Goal: Find specific page/section: Locate item on page

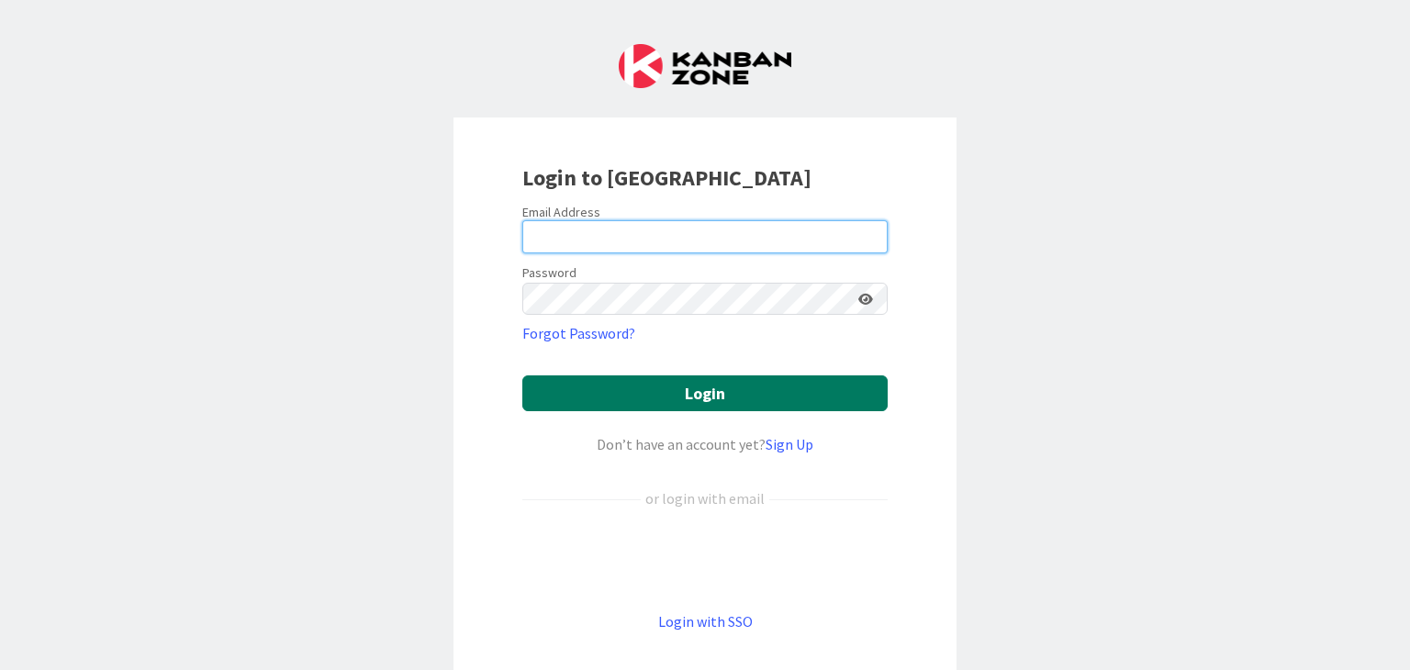
type input "[EMAIL_ADDRESS][DOMAIN_NAME]"
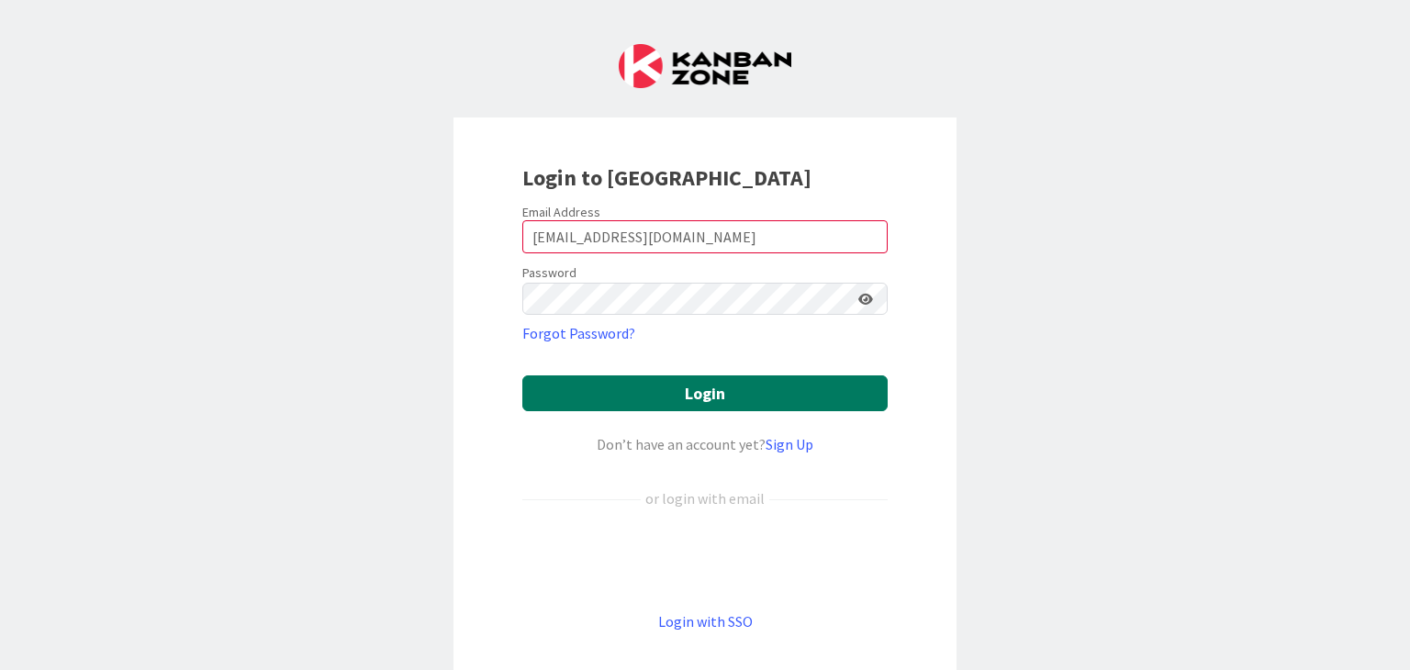
click at [641, 395] on button "Login" at bounding box center [704, 393] width 365 height 36
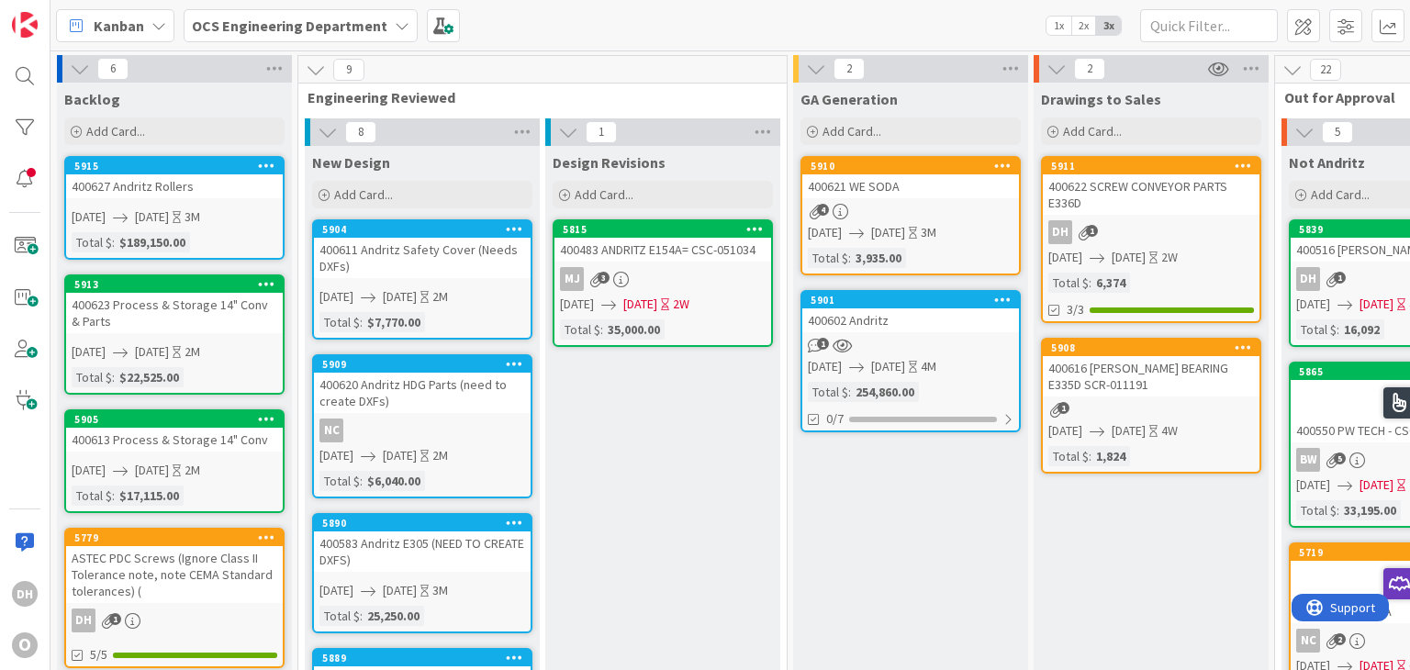
click at [427, 255] on div "400611 Andritz Safety Cover (Needs DXFs)" at bounding box center [422, 258] width 217 height 40
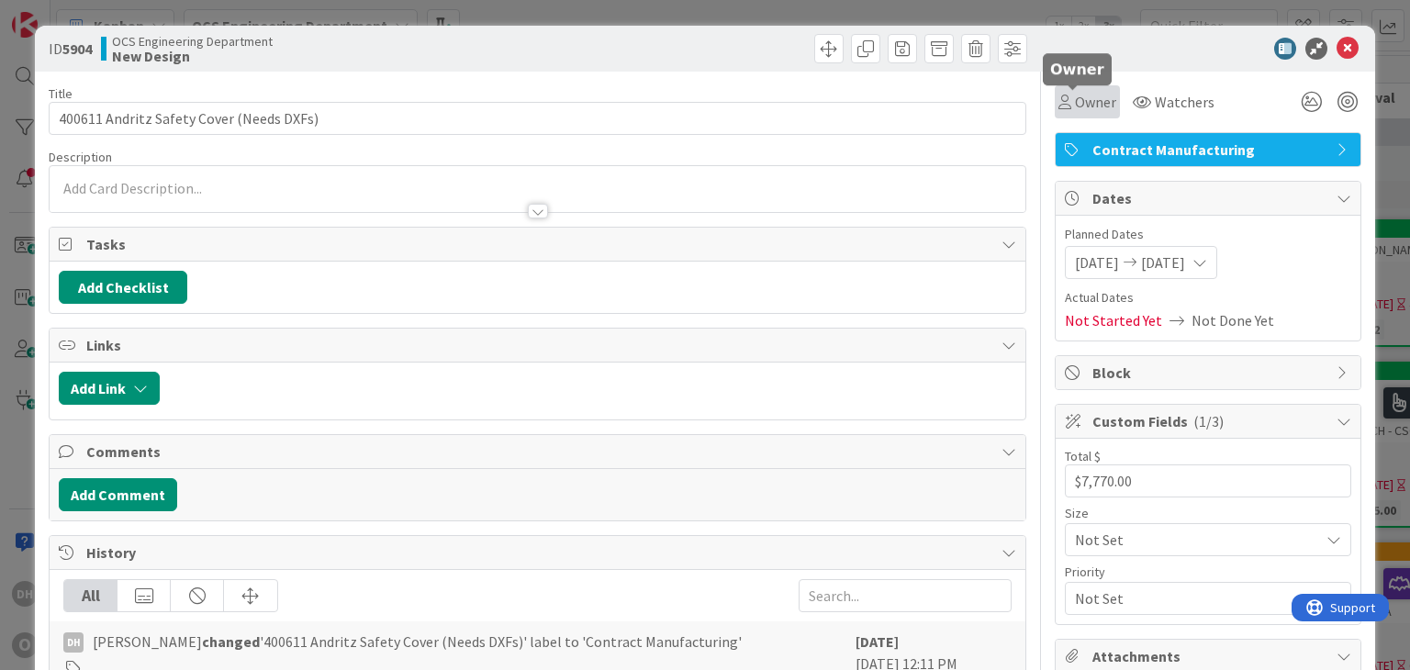
click at [1100, 93] on span "Owner" at bounding box center [1095, 102] width 41 height 22
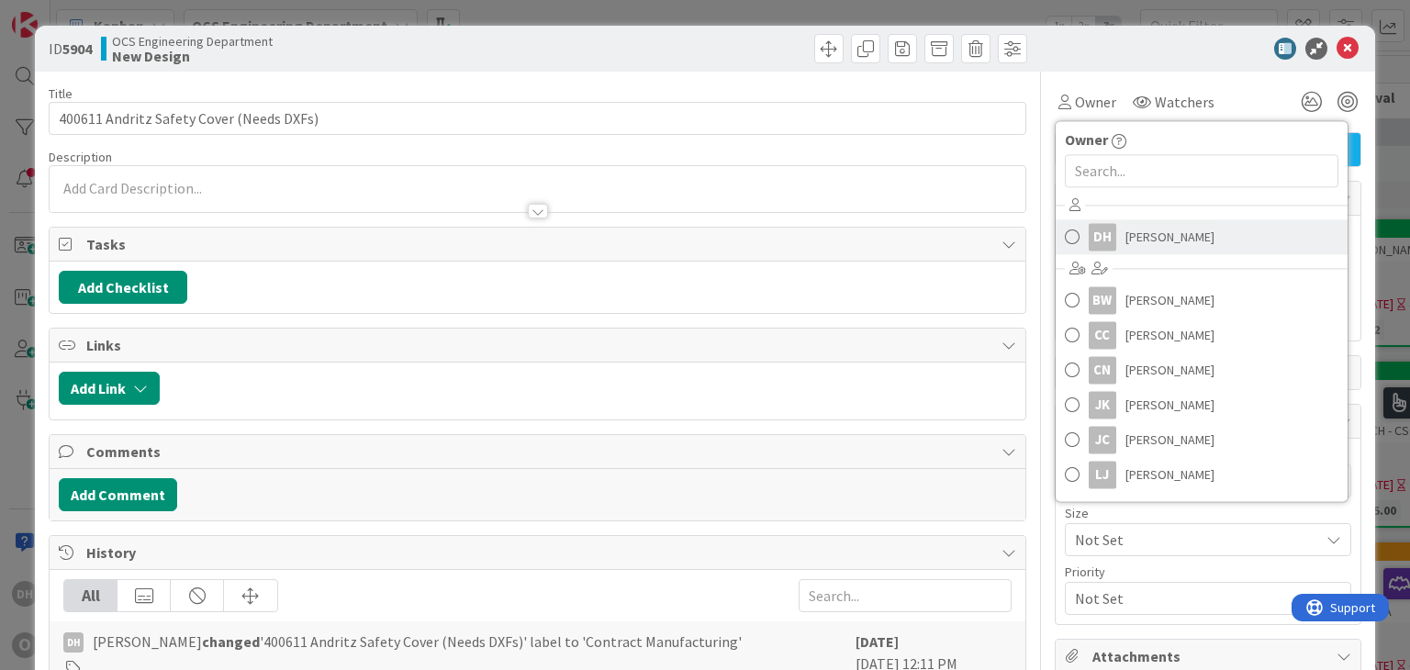
click at [1125, 240] on span "[PERSON_NAME]" at bounding box center [1169, 237] width 89 height 28
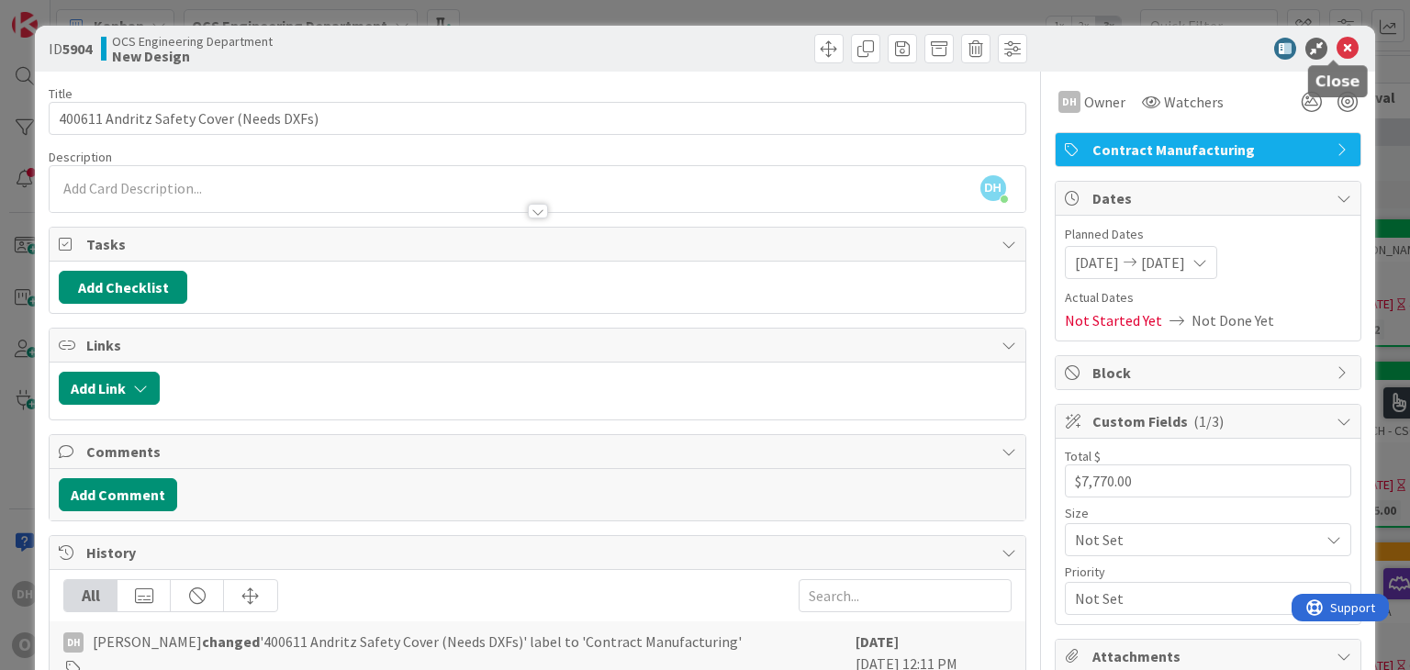
click at [1336, 51] on icon at bounding box center [1347, 49] width 22 height 22
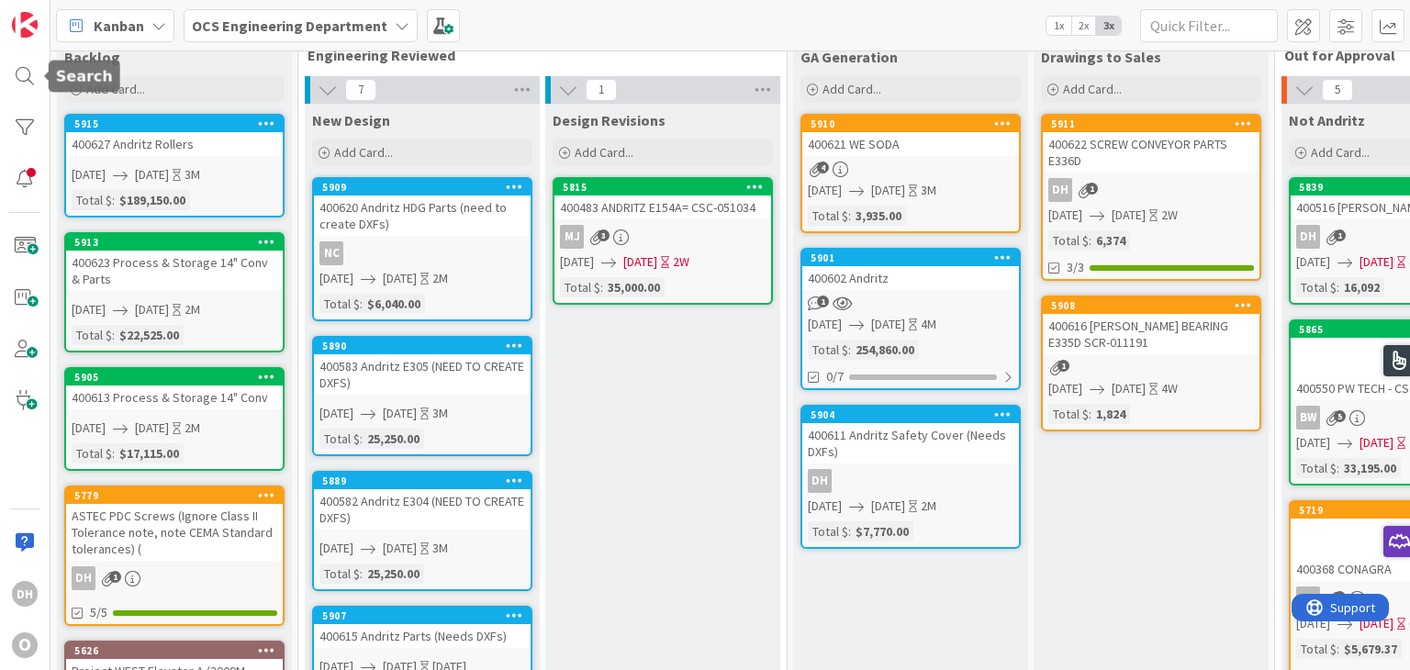
drag, startPoint x: 18, startPoint y: 91, endPoint x: 33, endPoint y: 99, distance: 16.8
click at [18, 91] on div at bounding box center [24, 76] width 37 height 37
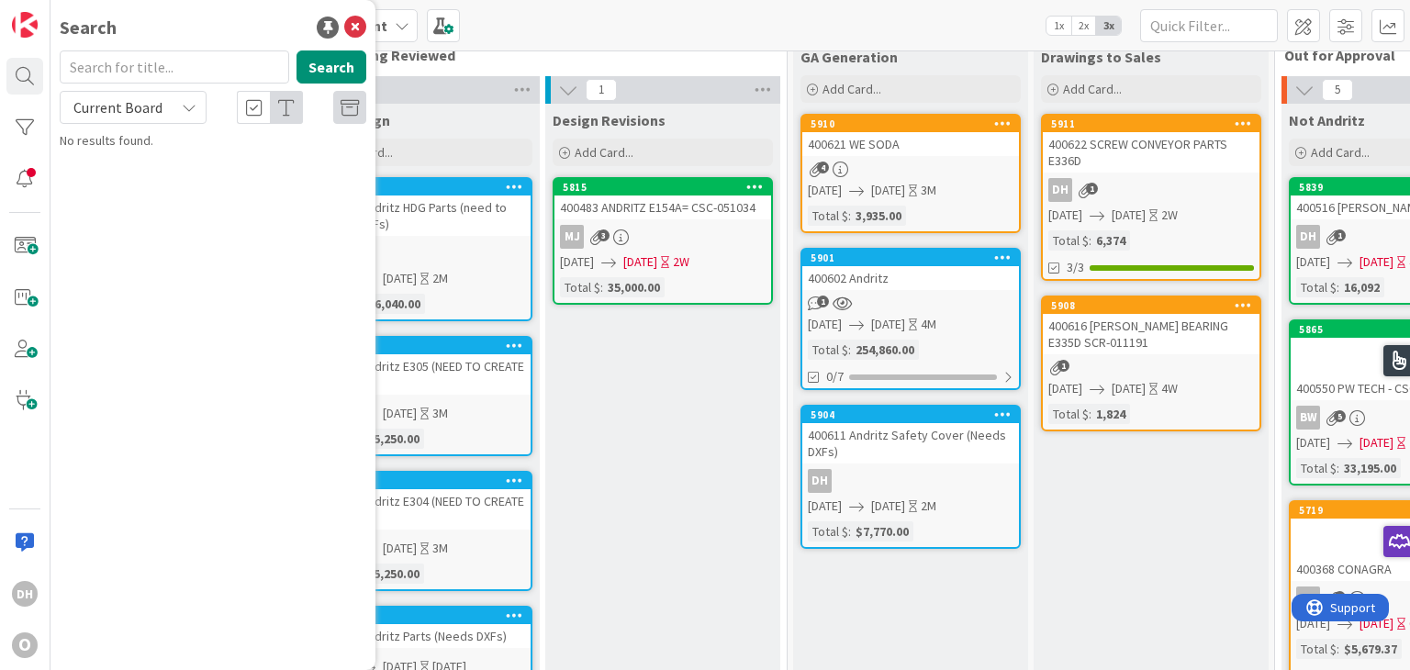
click at [127, 75] on input "text" at bounding box center [174, 66] width 229 height 33
type input "400614"
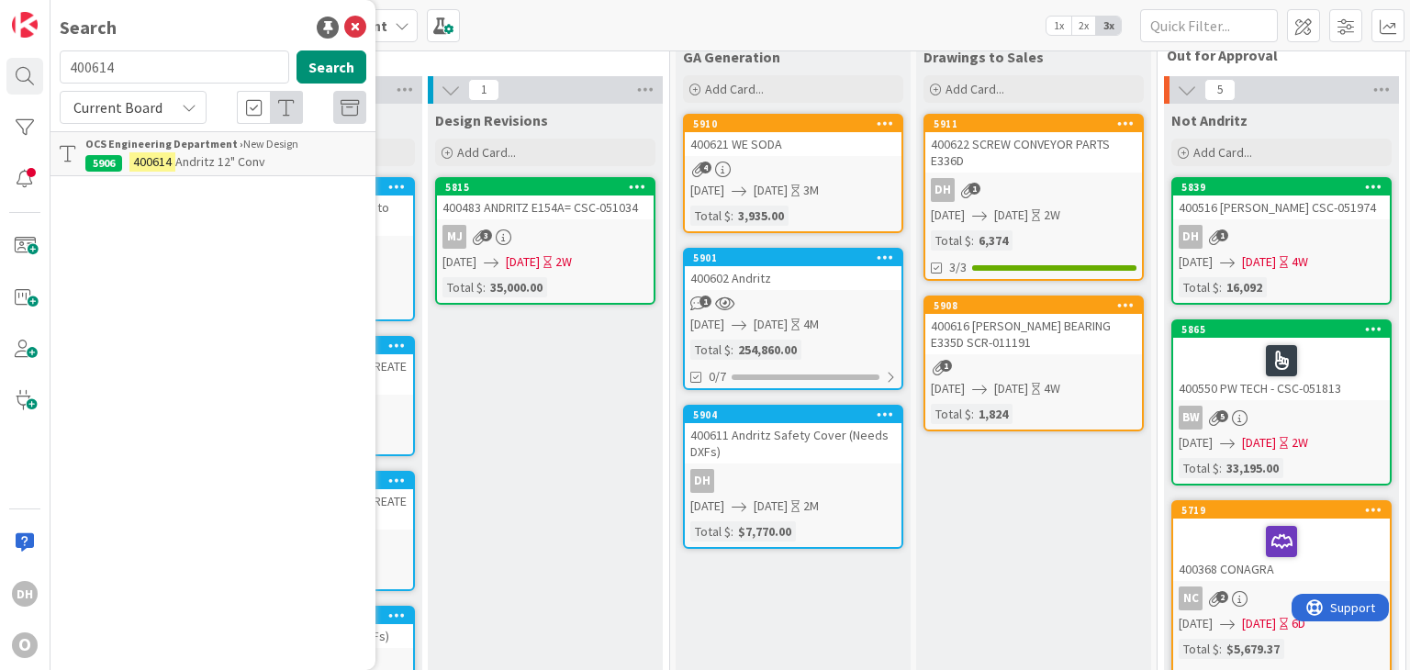
scroll to position [42, 0]
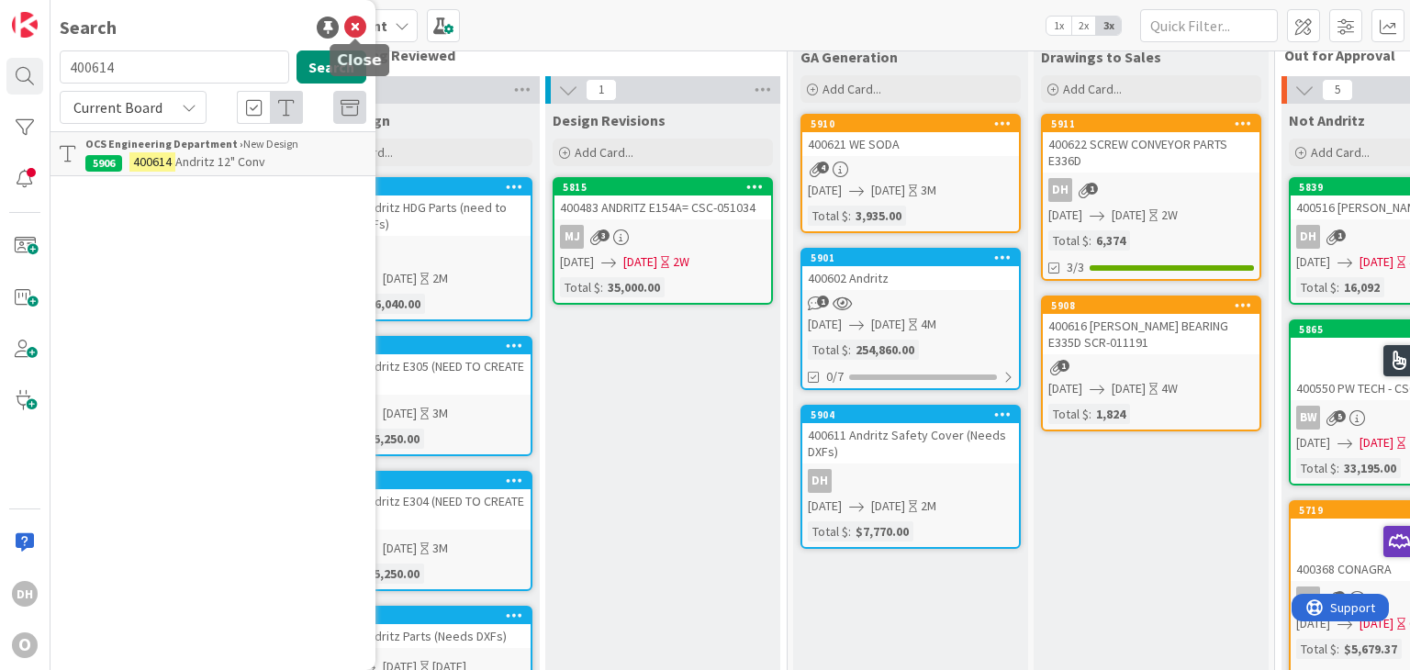
click at [358, 30] on icon at bounding box center [355, 28] width 22 height 22
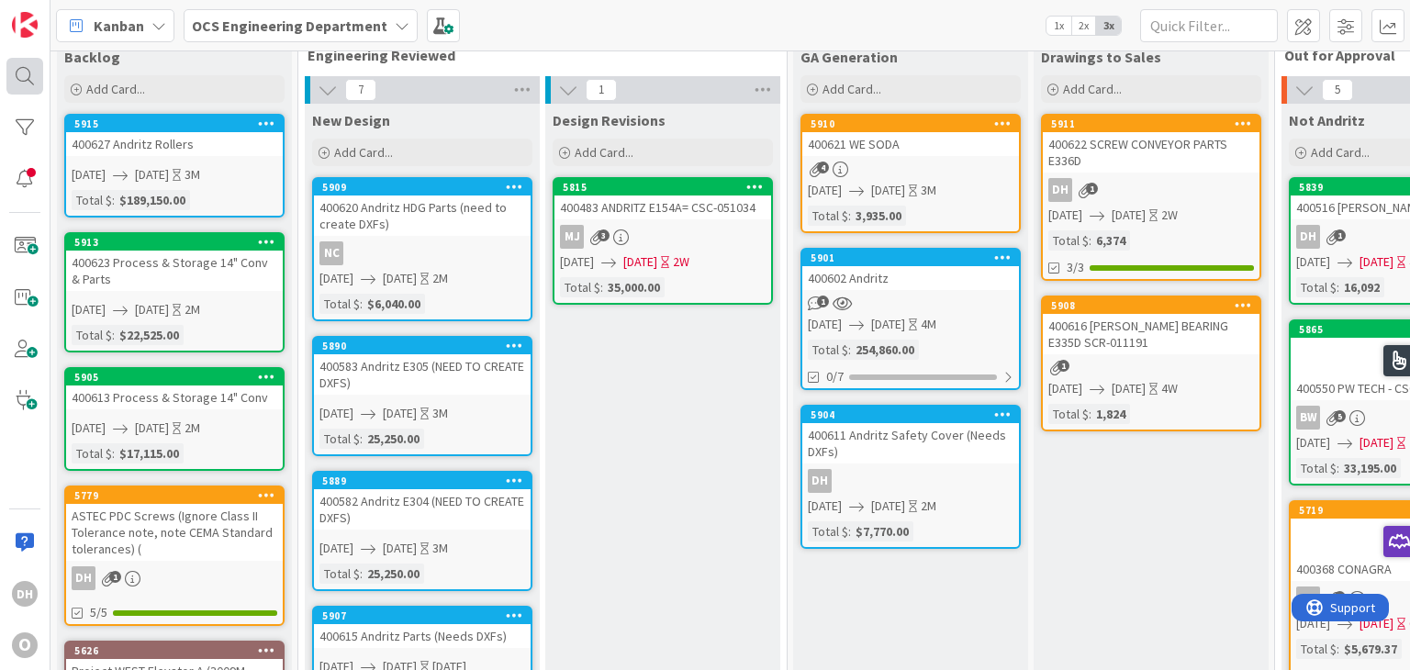
click at [28, 89] on div at bounding box center [24, 76] width 37 height 37
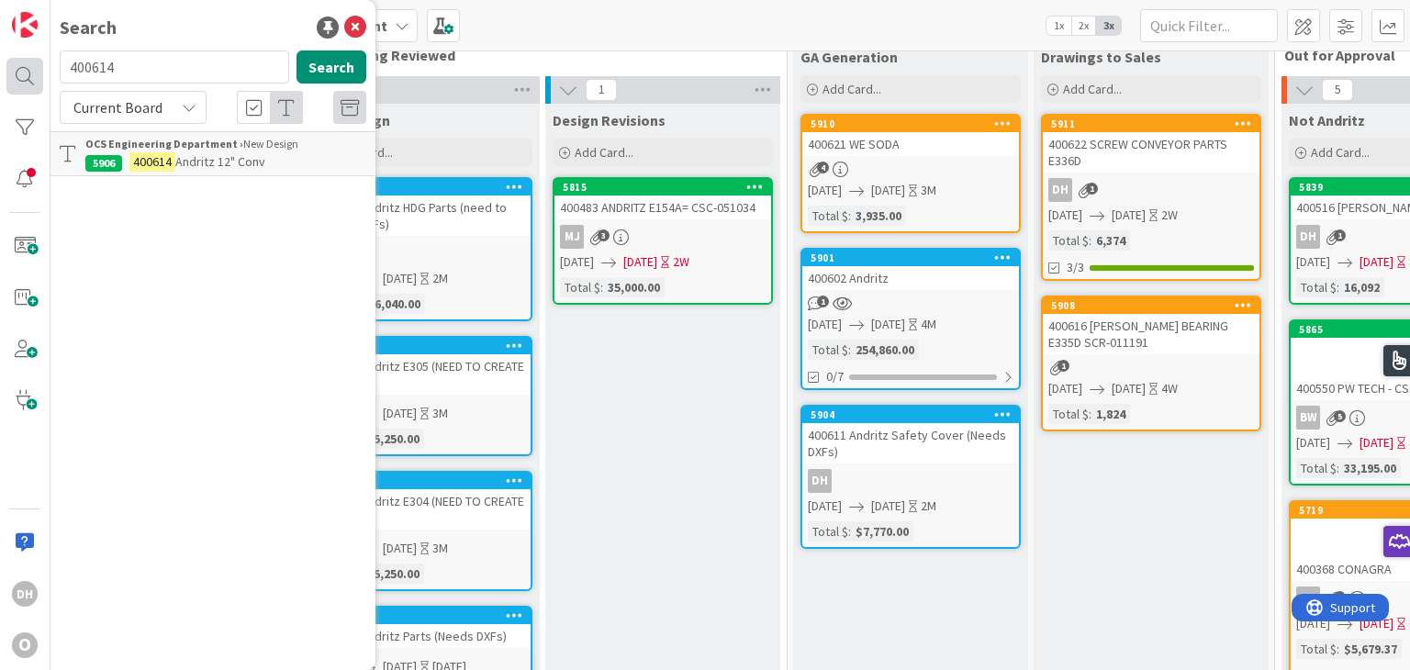
drag, startPoint x: 121, startPoint y: 75, endPoint x: 14, endPoint y: 73, distance: 107.4
click at [14, 73] on div "DH O Search 400614 Search Current Board OCS Engineering Department › New Design…" at bounding box center [25, 335] width 50 height 670
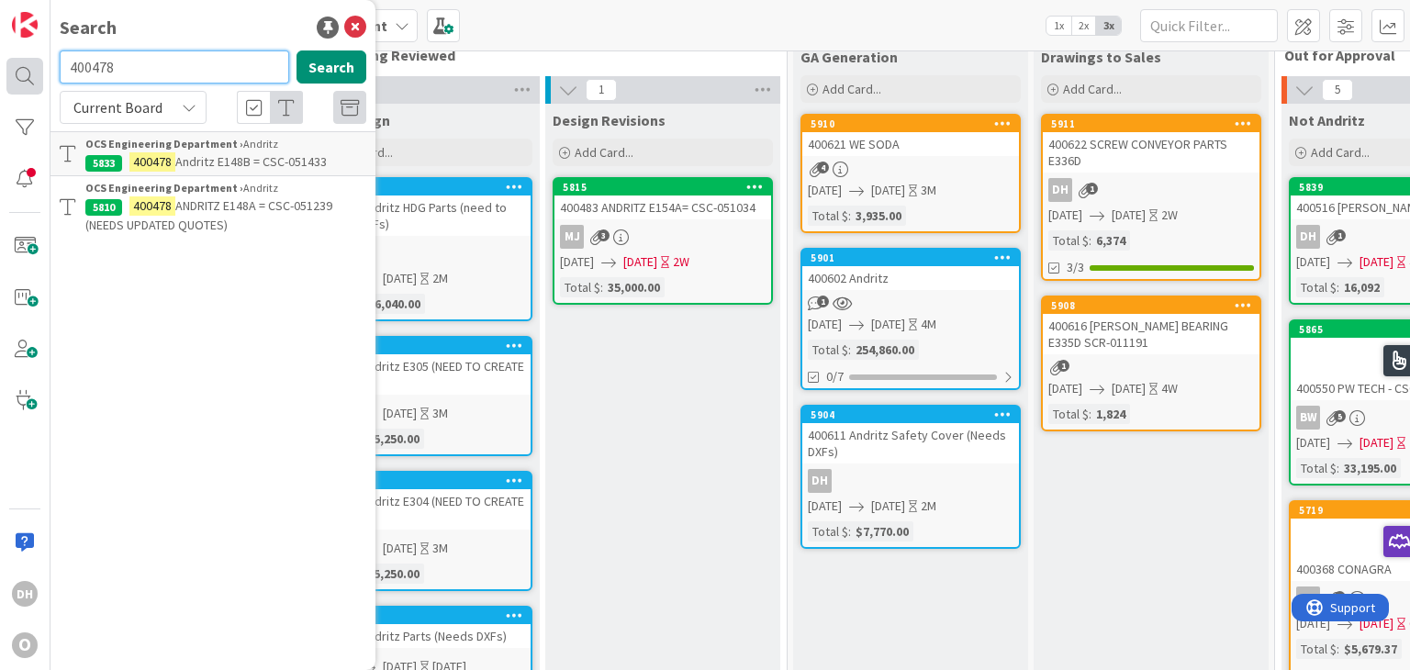
drag, startPoint x: 195, startPoint y: 73, endPoint x: 28, endPoint y: 84, distance: 166.4
click at [26, 84] on div "DH O Search 400478 Search Current Board OCS Engineering Department › Andritz 58…" at bounding box center [25, 335] width 50 height 670
type input "400483"
drag, startPoint x: 231, startPoint y: 63, endPoint x: -91, endPoint y: 64, distance: 322.1
click at [0, 64] on html "DH O Search 400483 Search Current Board OCS Engineering Department › Andritz 58…" at bounding box center [705, 335] width 1410 height 670
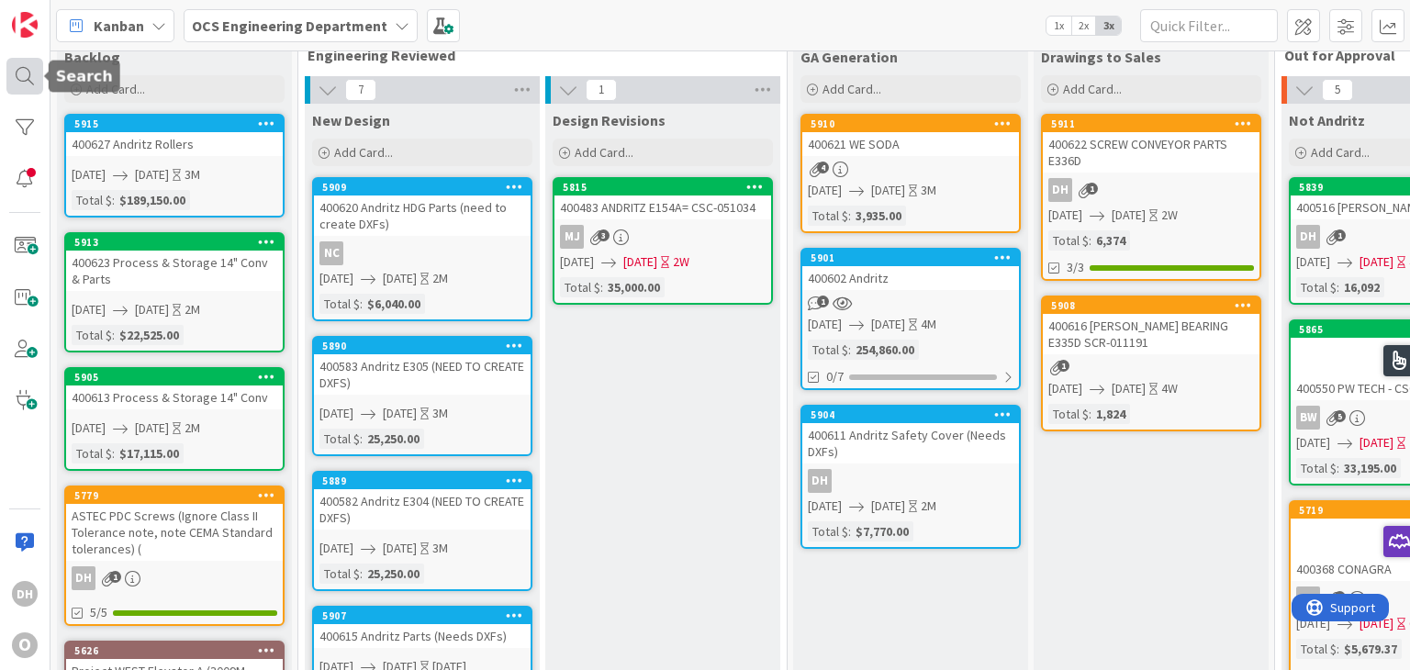
click at [16, 91] on div at bounding box center [24, 76] width 37 height 37
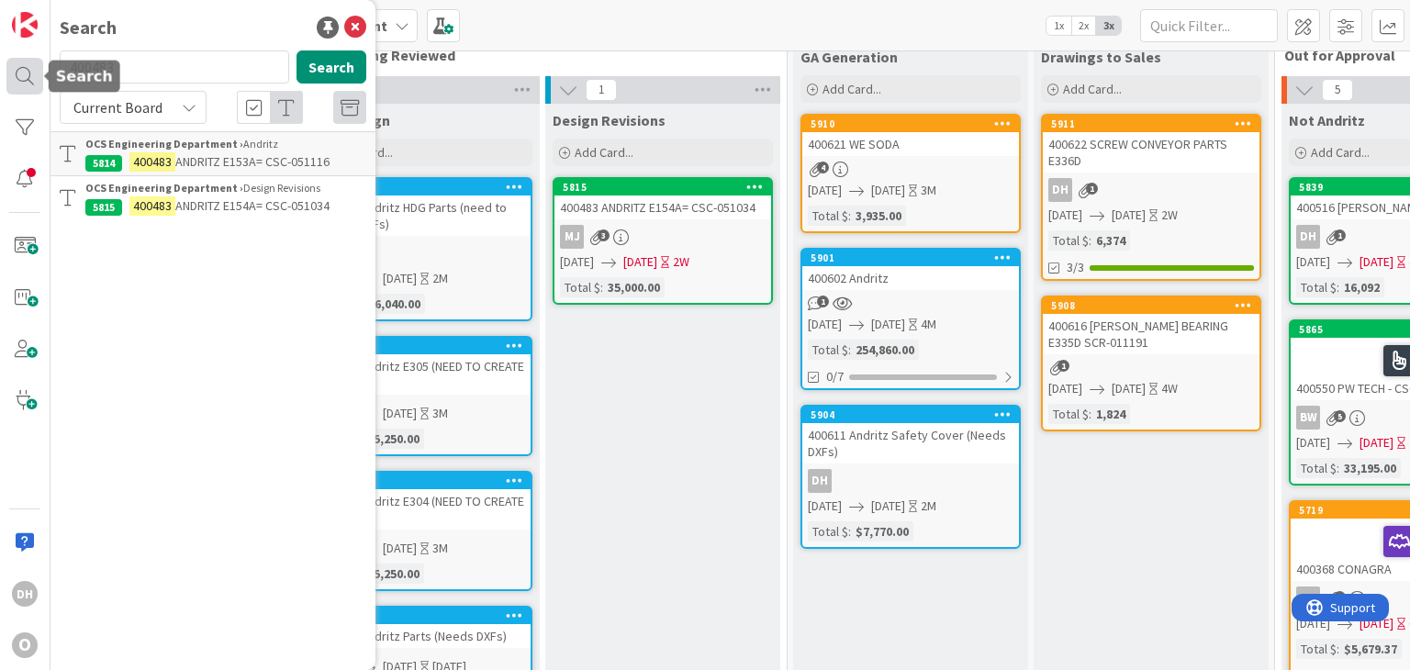
drag, startPoint x: 128, startPoint y: 63, endPoint x: 27, endPoint y: 60, distance: 101.9
click at [27, 60] on div "DH O Search 400483 Search Current Board OCS Engineering Department › Andritz 58…" at bounding box center [25, 335] width 50 height 670
type input "400502"
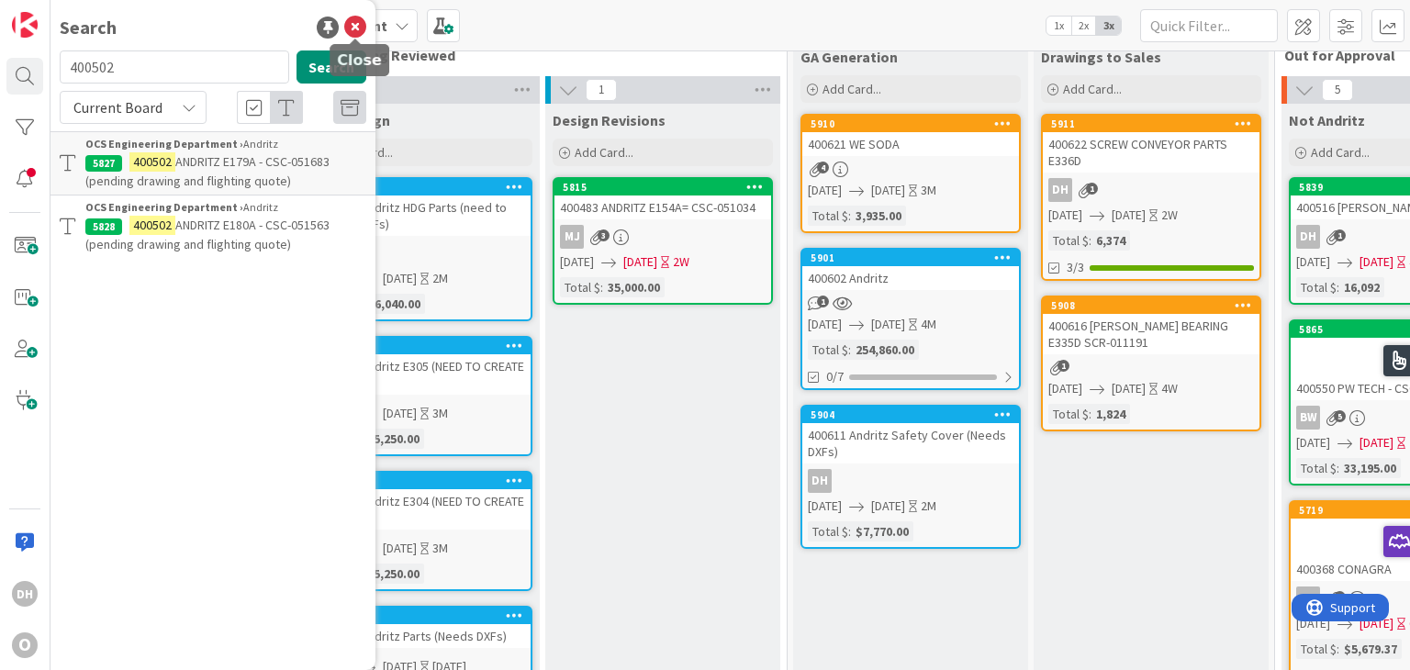
click at [354, 28] on icon at bounding box center [355, 28] width 22 height 22
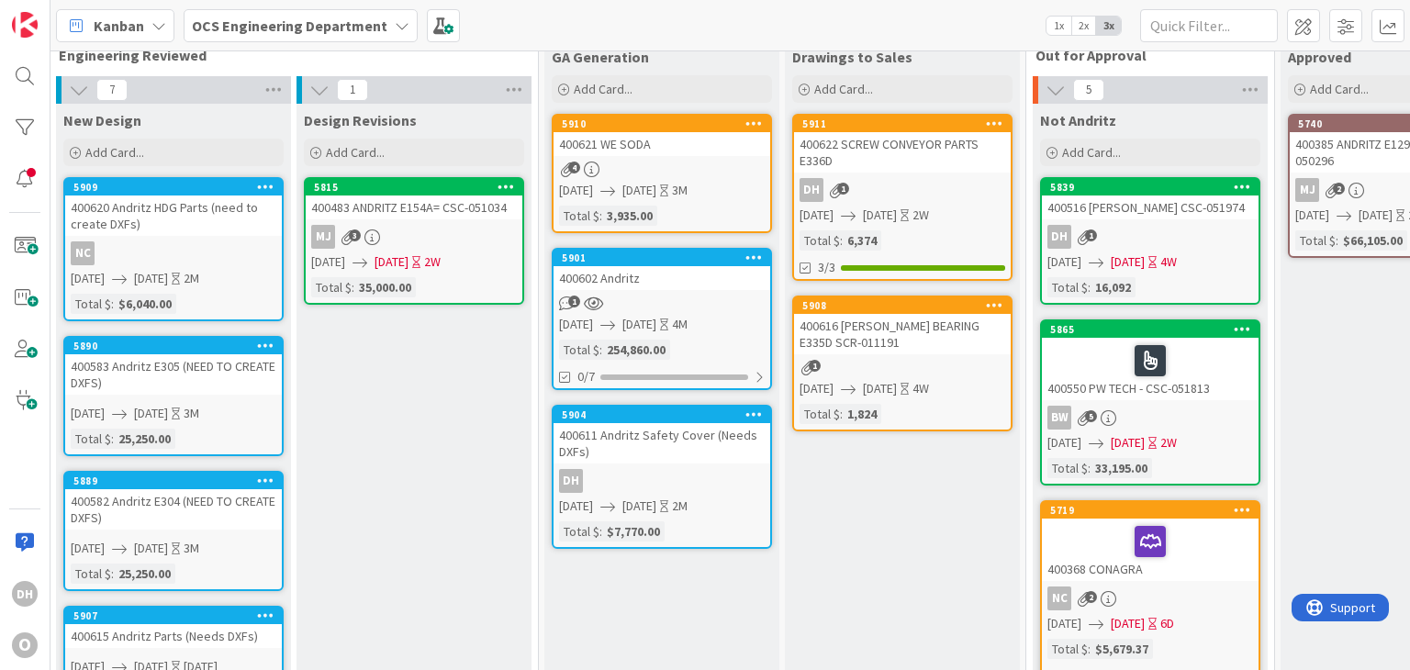
scroll to position [42, 234]
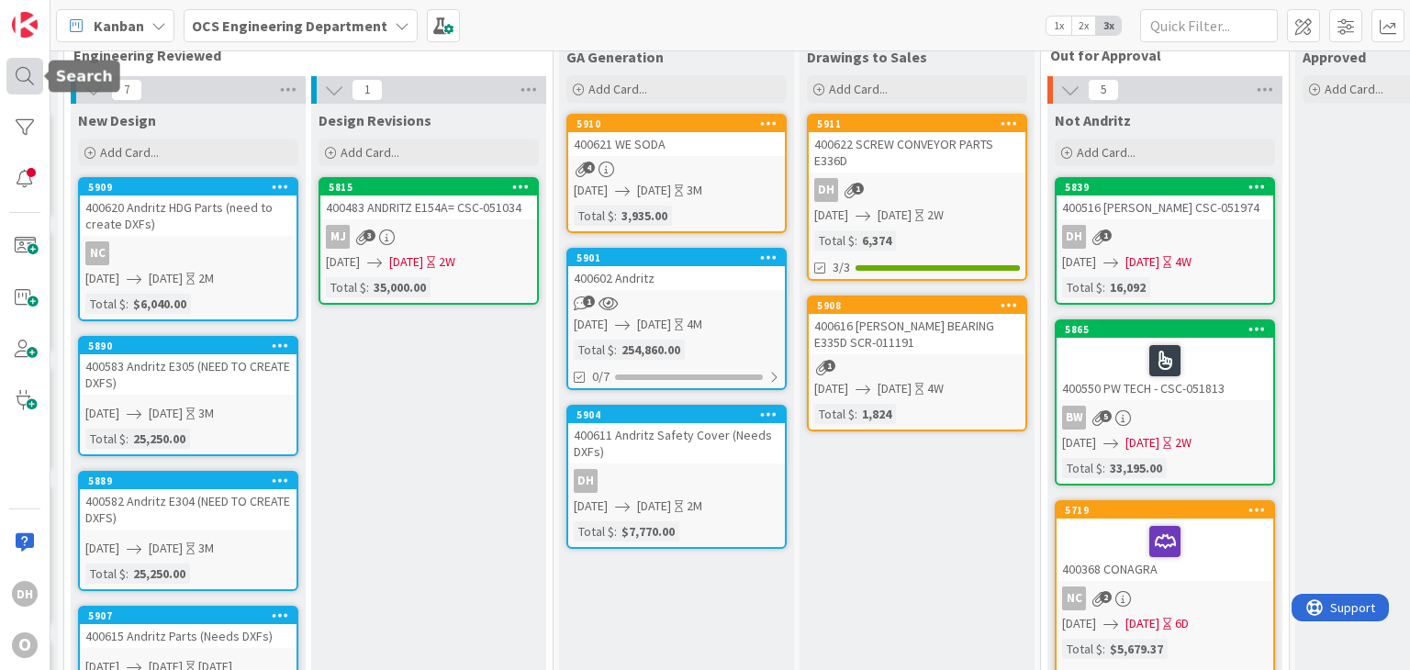
click at [33, 79] on div at bounding box center [24, 76] width 37 height 37
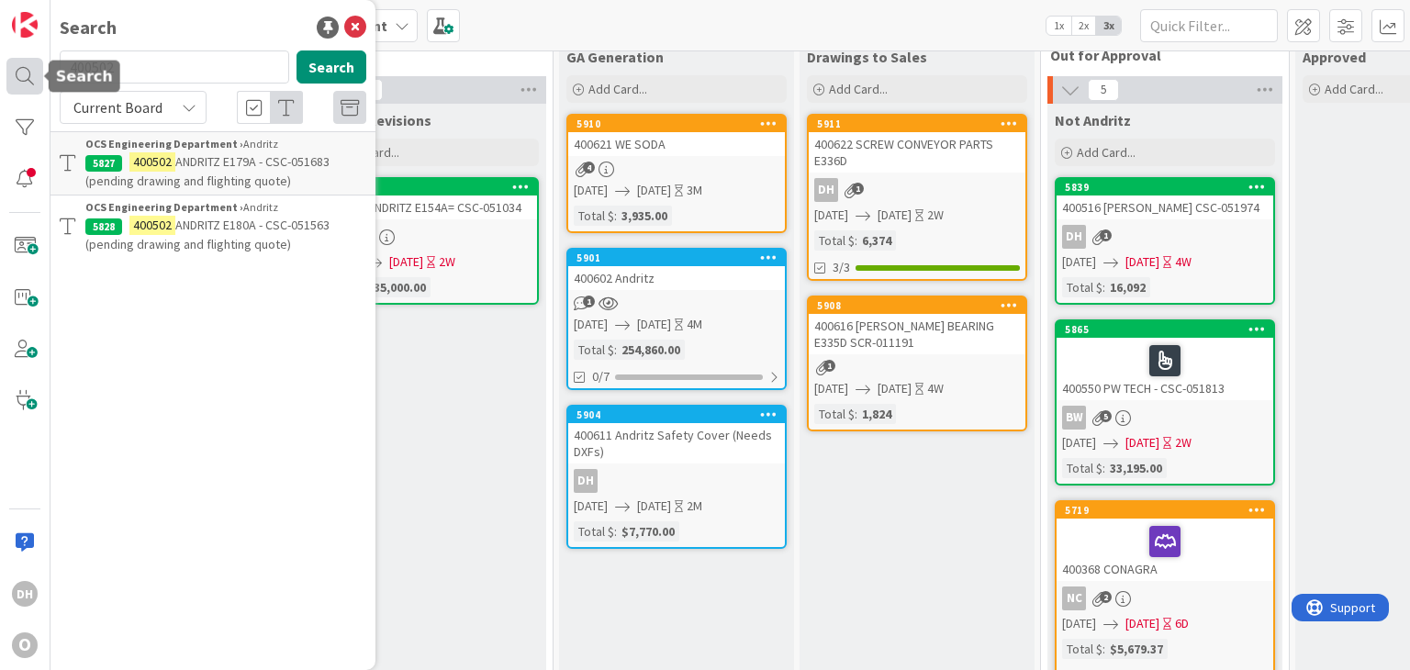
drag, startPoint x: 135, startPoint y: 64, endPoint x: 33, endPoint y: 68, distance: 101.9
click at [33, 68] on div "DH O Search 400502 Search Current Board OCS Engineering Department › Andritz 58…" at bounding box center [25, 335] width 50 height 670
type input "400385"
